Goal: Task Accomplishment & Management: Use online tool/utility

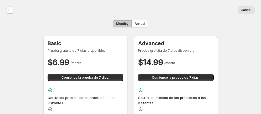
click at [9, 9] on icon "back" at bounding box center [9, 9] width 5 height 5
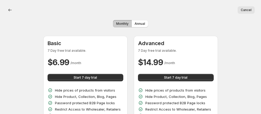
click at [240, 11] on button "Cancel" at bounding box center [246, 9] width 17 height 7
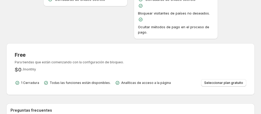
scroll to position [174, 0]
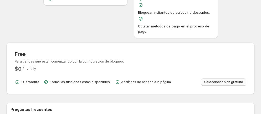
click at [234, 80] on span "Seleccionar plan gratuito" at bounding box center [223, 82] width 39 height 4
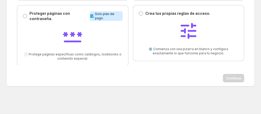
scroll to position [87, 0]
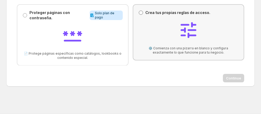
click at [139, 12] on span at bounding box center [141, 13] width 4 height 4
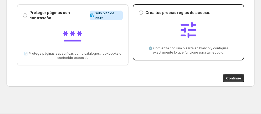
click at [228, 82] on div "Comienza con una plantilla. Esta página está lista. Comienza con una plantilla.…" at bounding box center [130, 8] width 248 height 155
click at [228, 79] on span "Continue" at bounding box center [233, 77] width 15 height 5
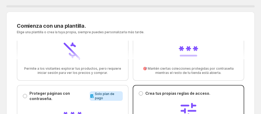
select select "******"
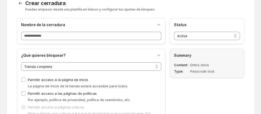
scroll to position [25, 0]
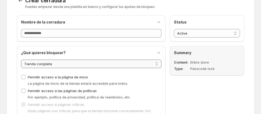
click at [137, 66] on select "**********" at bounding box center [91, 63] width 140 height 8
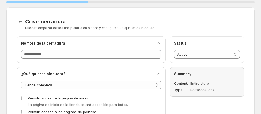
scroll to position [0, 0]
